Goal: Find specific page/section: Find specific page/section

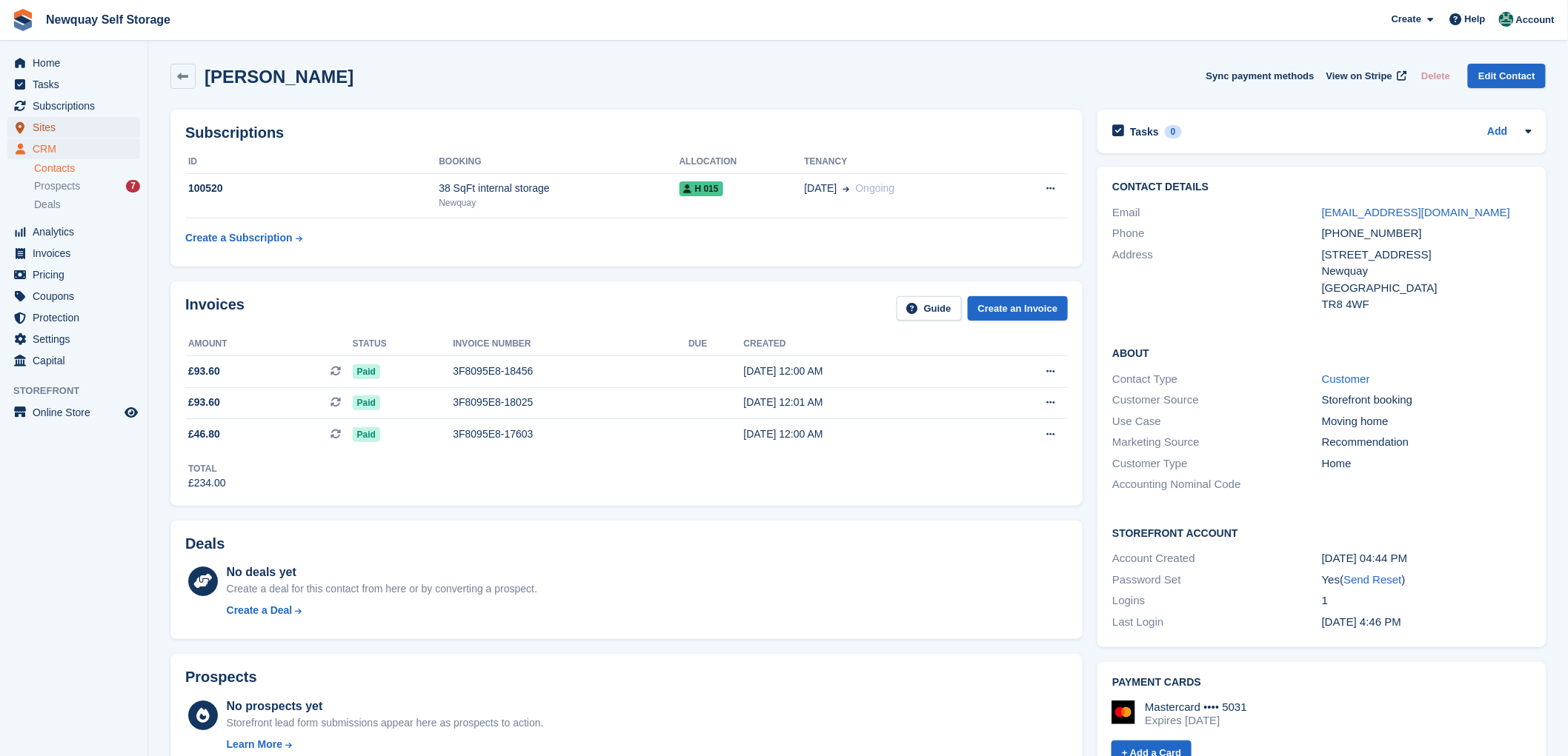
click at [45, 129] on span "Sites" at bounding box center [77, 127] width 89 height 21
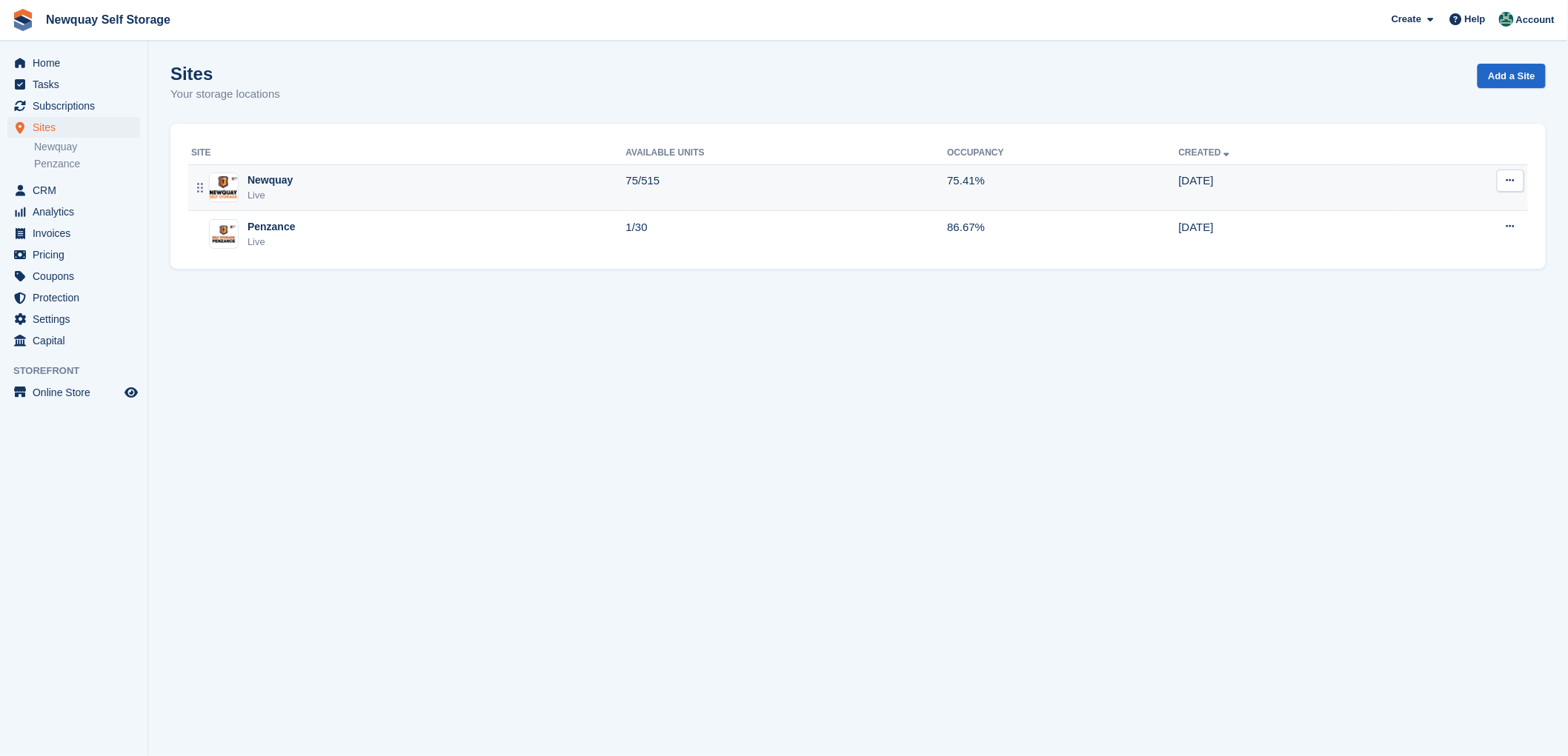
click at [262, 180] on div "Newquay" at bounding box center [271, 180] width 46 height 15
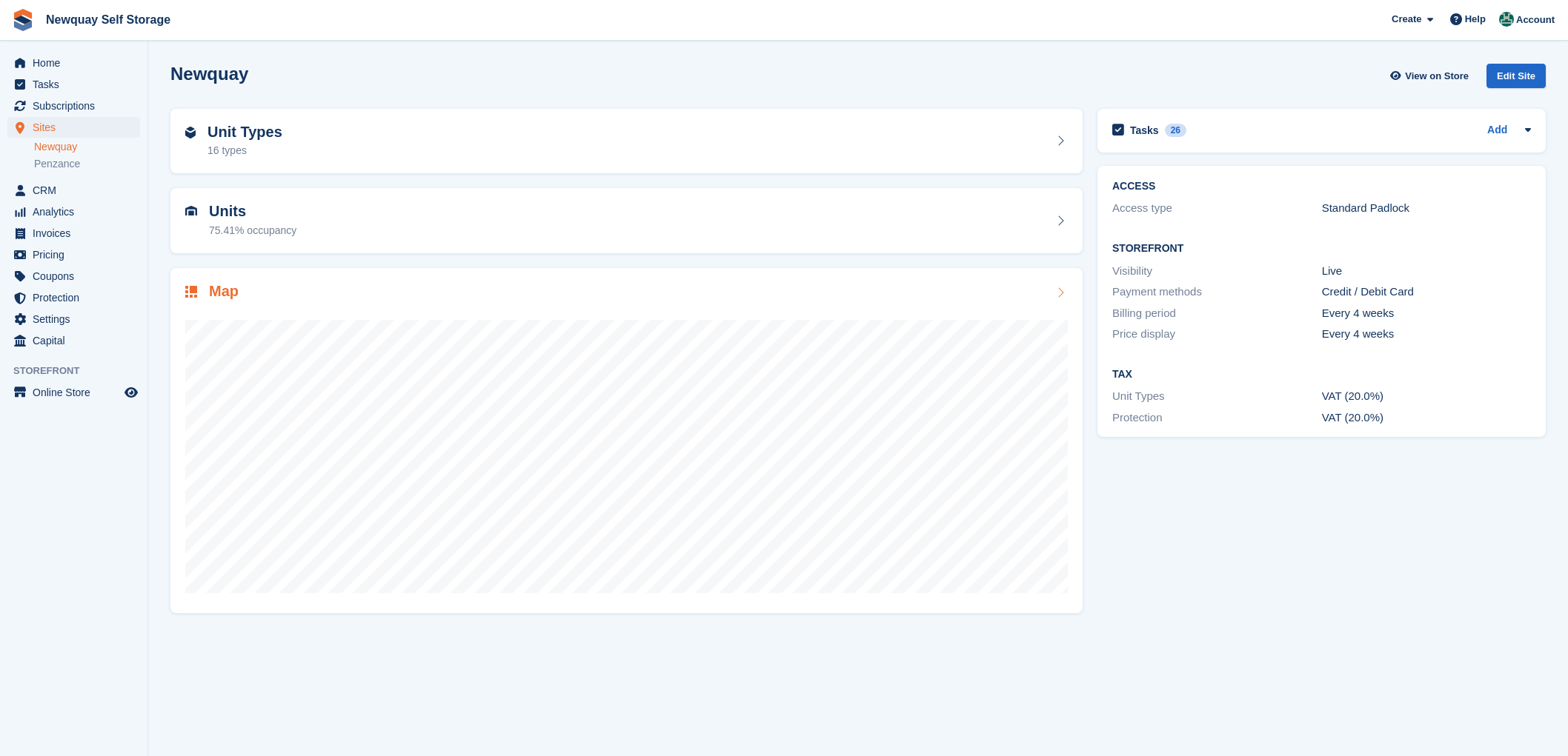
click at [225, 291] on h2 "Map" at bounding box center [223, 292] width 30 height 17
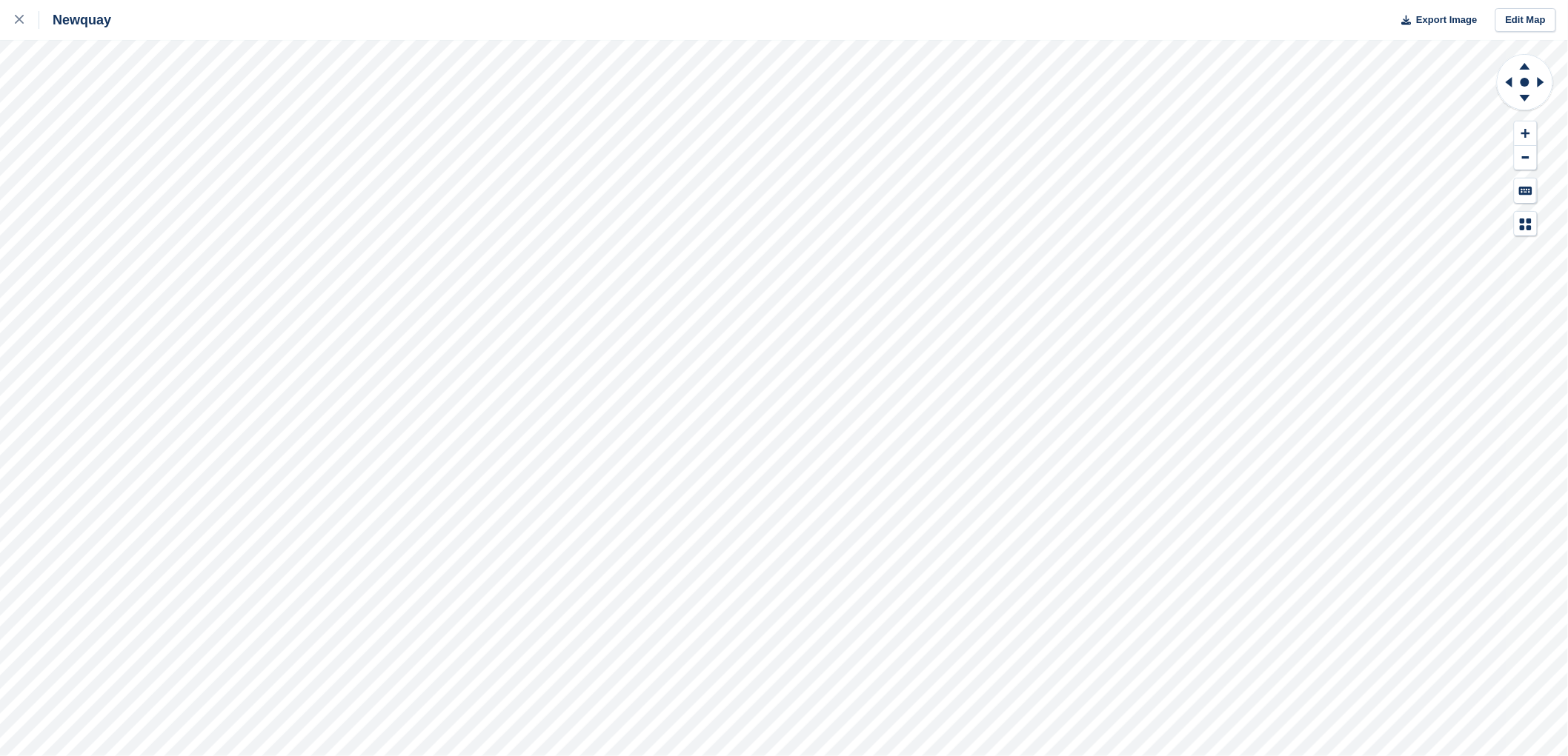
click at [1393, 755] on html "Newquay Export Image Edit Map" at bounding box center [784, 378] width 1568 height 756
click at [341, 755] on html "Newquay Export Image Edit Map" at bounding box center [784, 378] width 1568 height 756
click at [550, 29] on div "Newquay Export Image Edit Map" at bounding box center [784, 378] width 1568 height 756
